Goal: Information Seeking & Learning: Learn about a topic

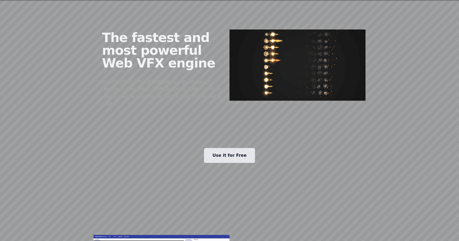
scroll to position [279, 0]
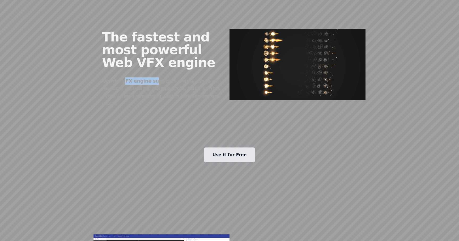
drag, startPoint x: 122, startPoint y: 80, endPoint x: 151, endPoint y: 83, distance: 29.2
click at [151, 83] on div "Quarks VFX engine supports a wide range of features including: Soft particle, P…" at bounding box center [161, 92] width 119 height 30
click at [200, 99] on div "Quarks VFX engine supports a wide range of features including: Soft particle, P…" at bounding box center [161, 92] width 119 height 30
drag, startPoint x: 122, startPoint y: 89, endPoint x: 156, endPoint y: 89, distance: 34.3
click at [155, 89] on div "Quarks VFX engine supports a wide range of features including: Soft particle, P…" at bounding box center [161, 92] width 119 height 30
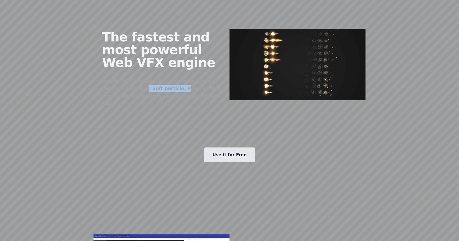
click at [186, 98] on div "Quarks VFX engine supports a wide range of features including: Soft particle, P…" at bounding box center [161, 92] width 119 height 30
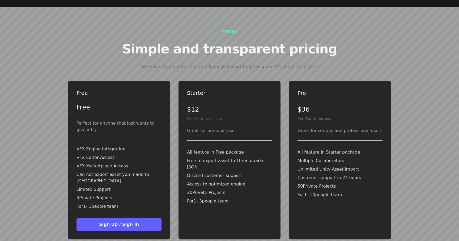
scroll to position [1129, 0]
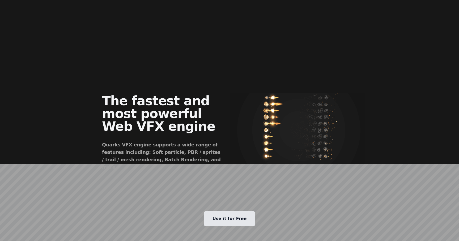
scroll to position [0, 0]
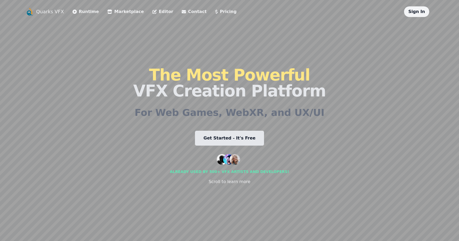
click at [81, 14] on link "Runtime" at bounding box center [86, 12] width 27 height 6
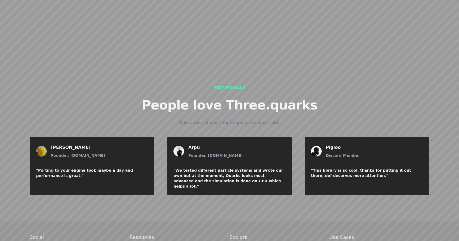
scroll to position [615, 0]
